Goal: Task Accomplishment & Management: Complete application form

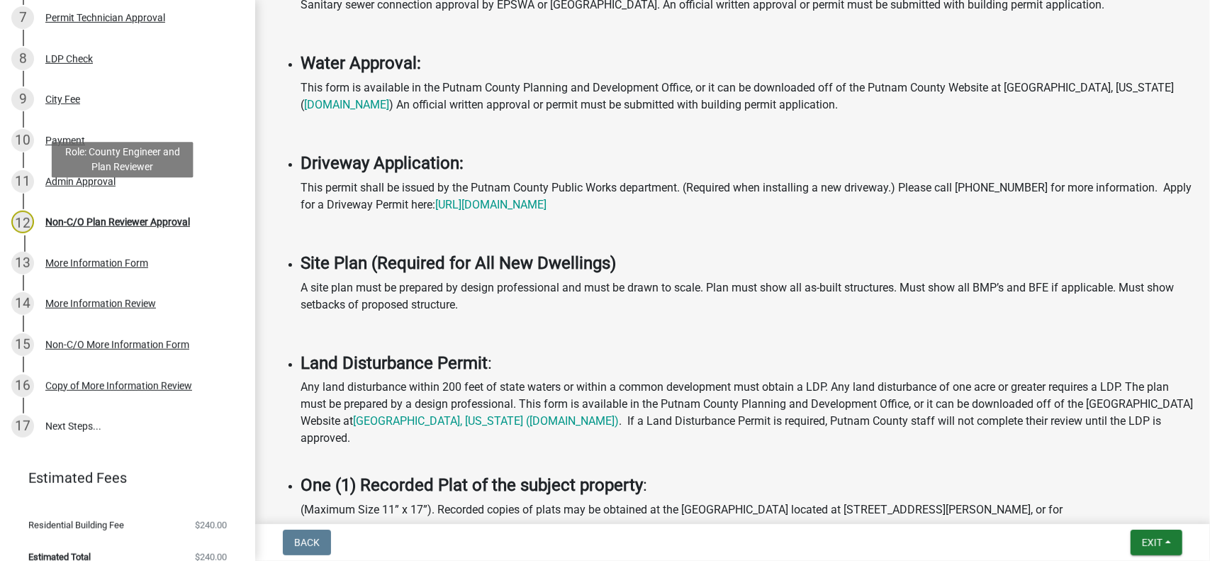
scroll to position [476, 0]
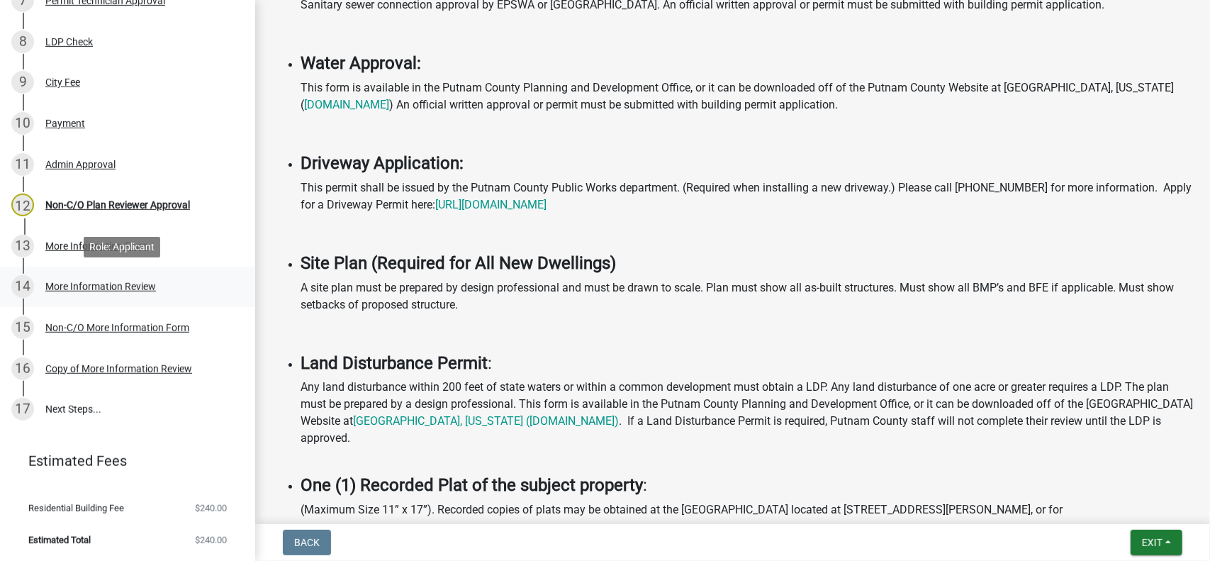
click at [65, 286] on div "More Information Review" at bounding box center [100, 286] width 111 height 10
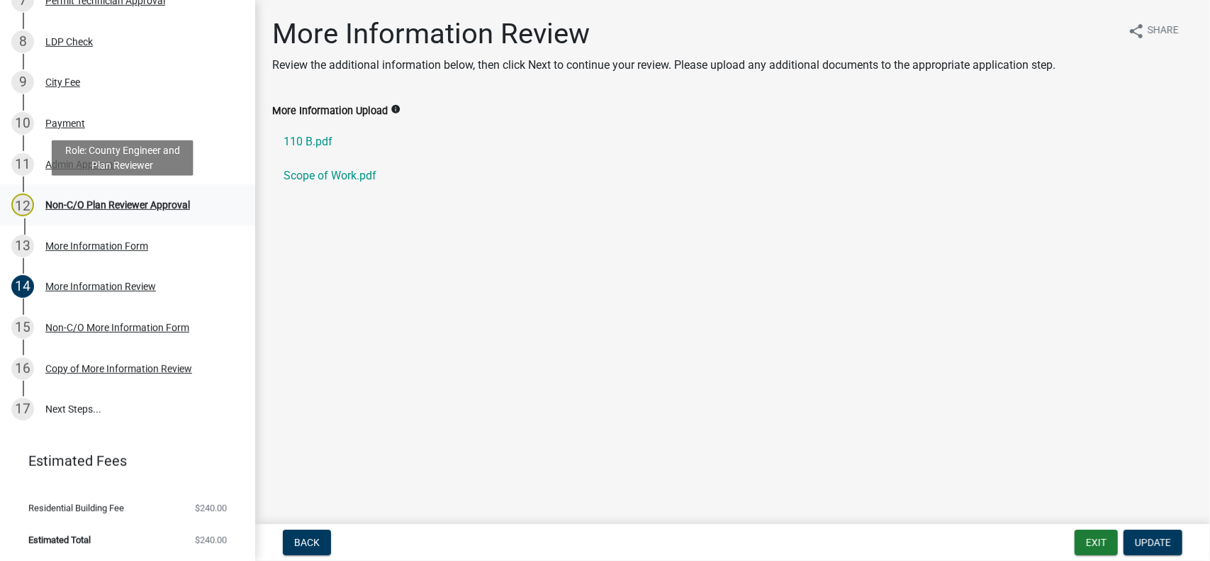
click at [83, 205] on div "Non-C/O Plan Reviewer Approval" at bounding box center [117, 205] width 145 height 10
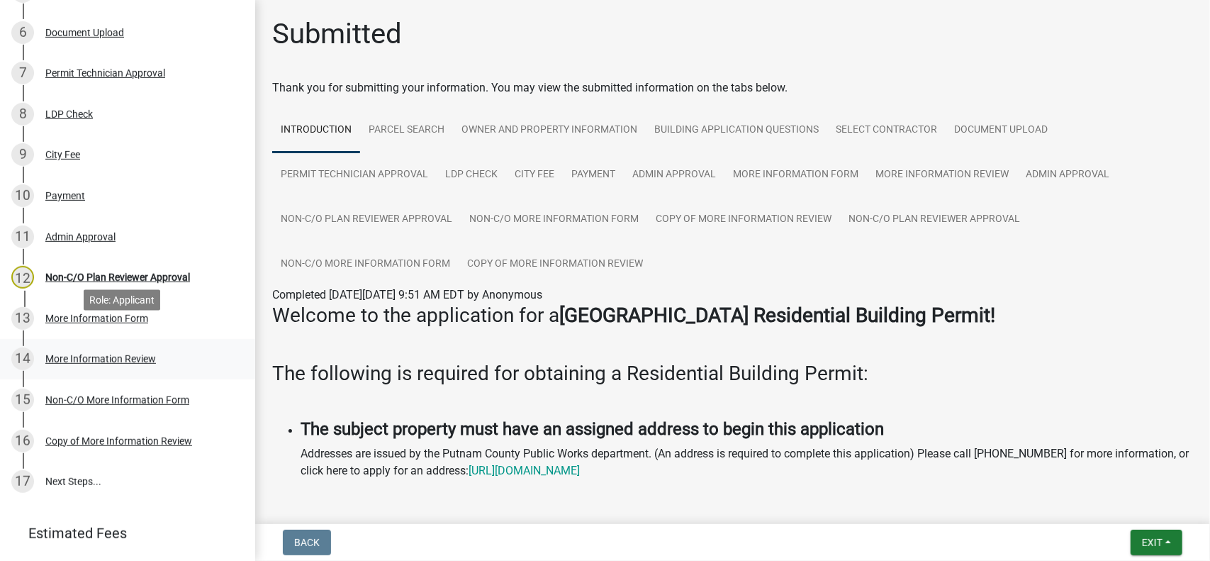
scroll to position [425, 0]
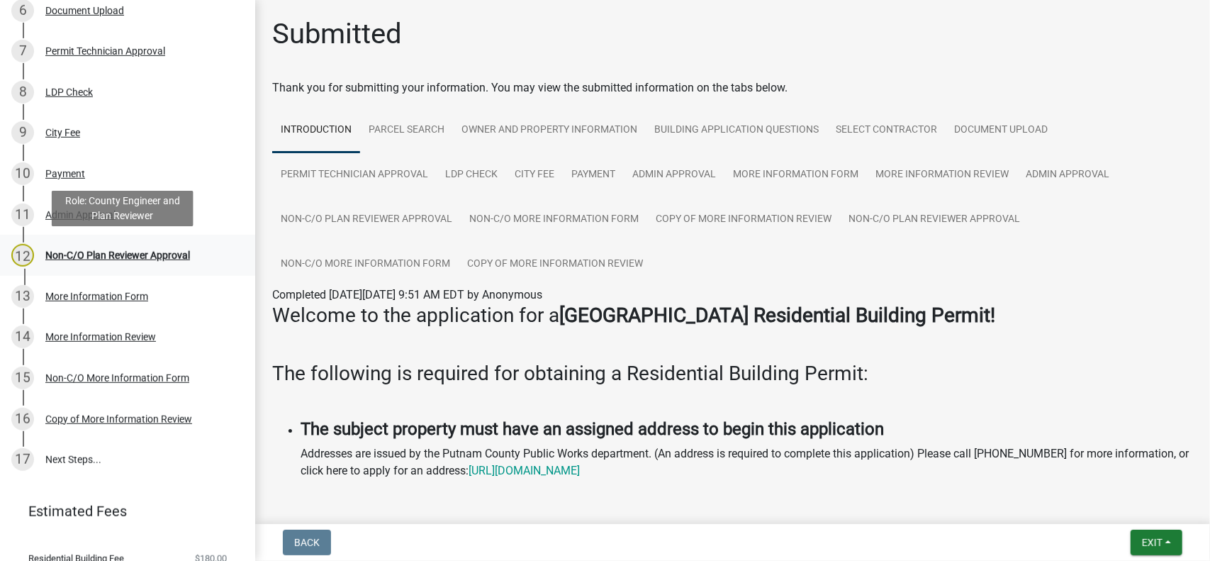
click at [91, 253] on div "Non-C/O Plan Reviewer Approval" at bounding box center [117, 255] width 145 height 10
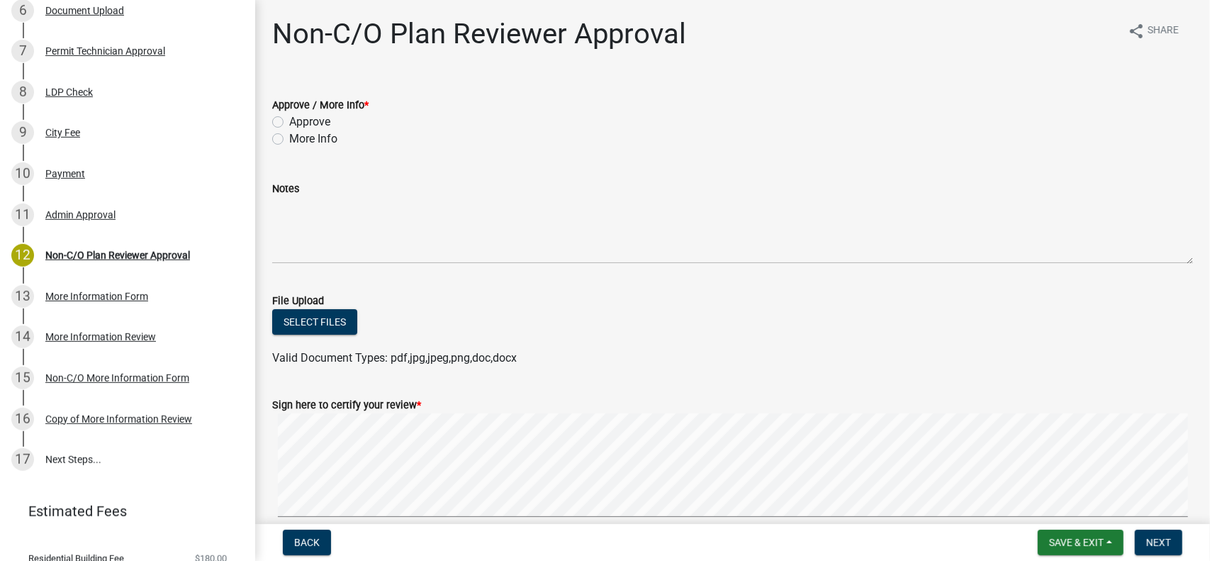
click at [289, 140] on label "More Info" at bounding box center [313, 138] width 48 height 17
click at [289, 140] on input "More Info" at bounding box center [293, 134] width 9 height 9
radio input "true"
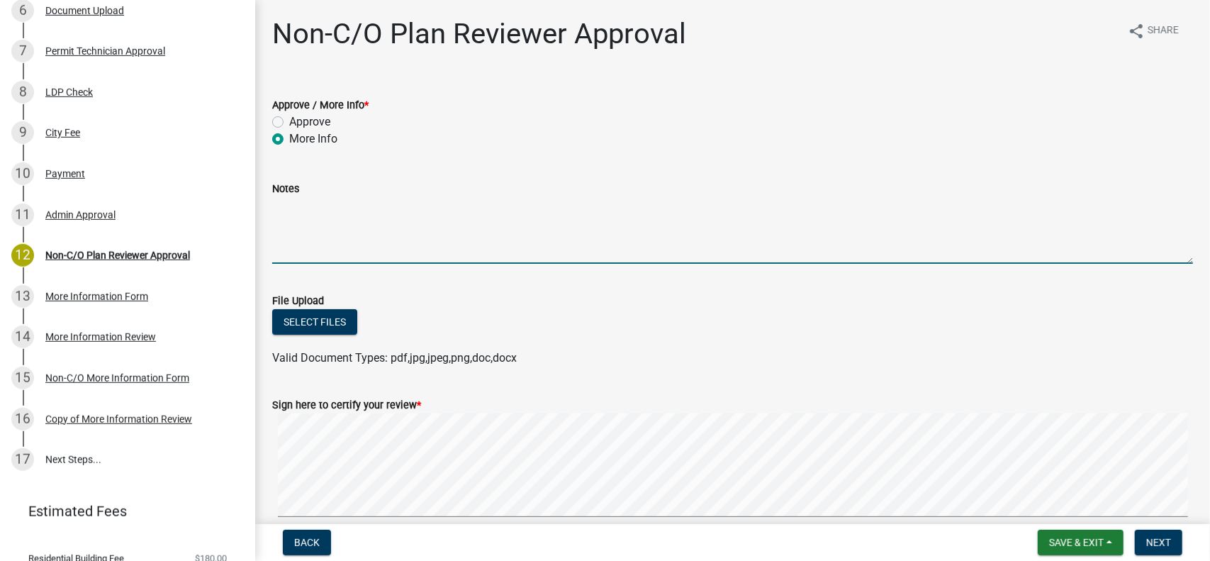
click at [282, 249] on textarea "Notes" at bounding box center [732, 230] width 921 height 67
paste textarea "Please submit revised plans that reflect applicable code requirements for this …"
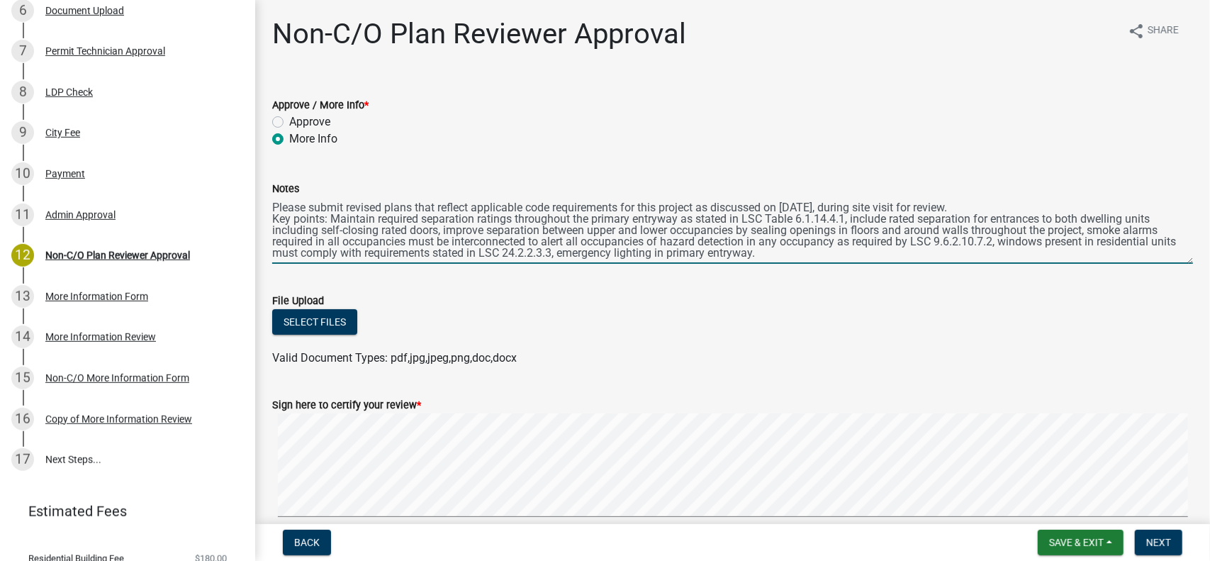
scroll to position [7, 0]
type textarea "Please submit revised plans that reflect applicable code requirements for this …"
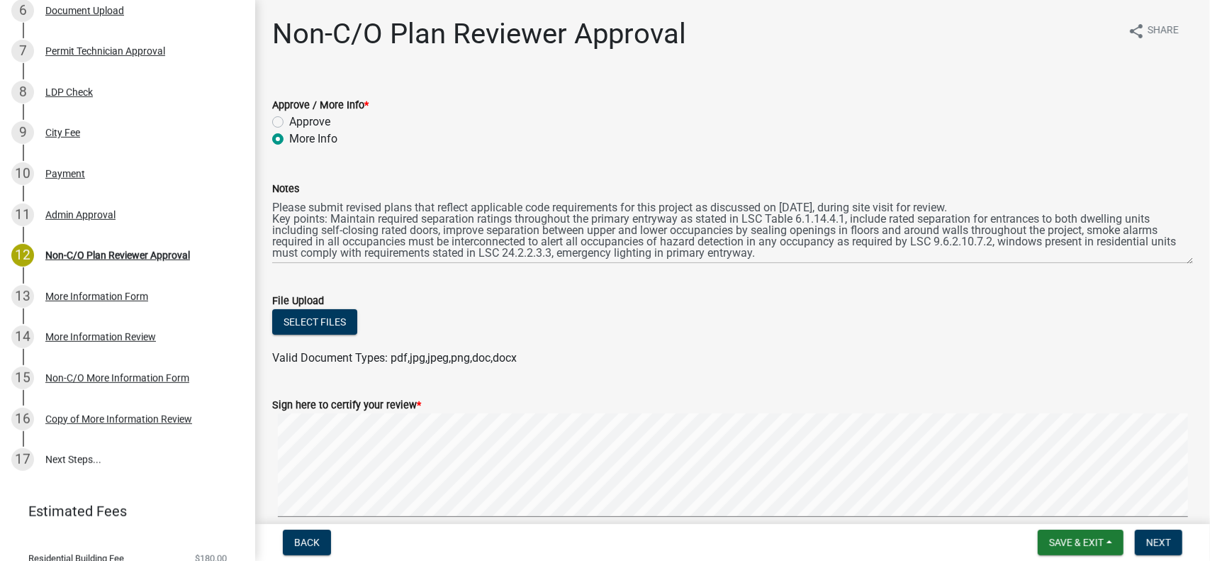
click at [289, 138] on label "More Info" at bounding box center [313, 138] width 48 height 17
click at [289, 138] on input "More Info" at bounding box center [293, 134] width 9 height 9
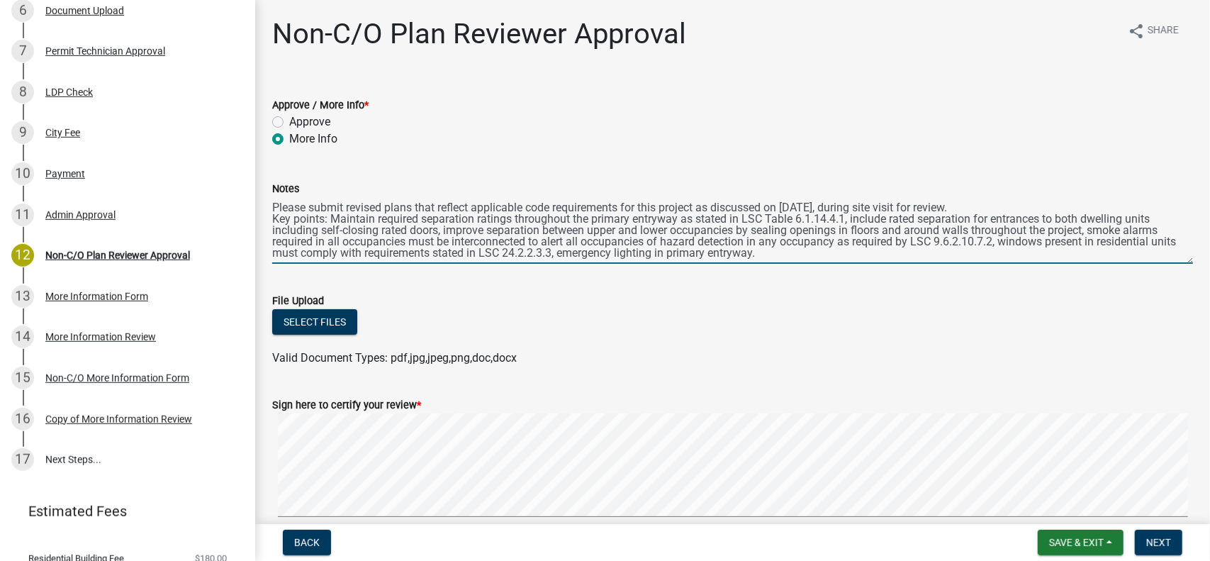
scroll to position [0, 0]
drag, startPoint x: 790, startPoint y: 249, endPoint x: 273, endPoint y: 203, distance: 518.9
click at [273, 203] on textarea "Please submit revised plans that reflect applicable code requirements for this …" at bounding box center [732, 230] width 921 height 67
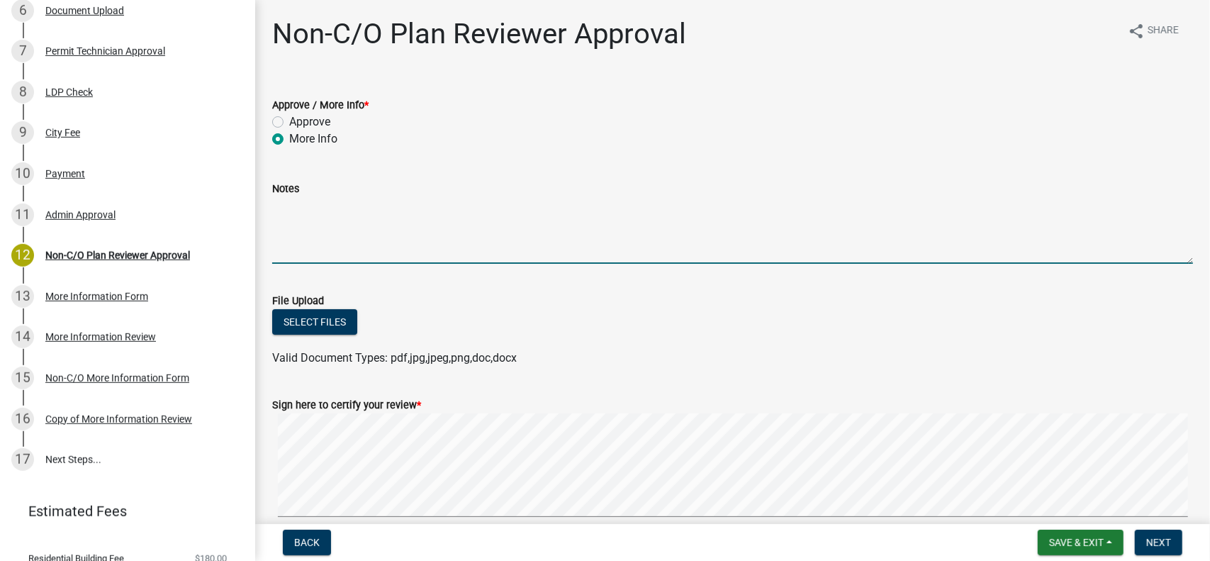
click at [289, 138] on label "More Info" at bounding box center [313, 138] width 48 height 17
click at [289, 138] on input "More Info" at bounding box center [293, 134] width 9 height 9
